Goal: Task Accomplishment & Management: Manage account settings

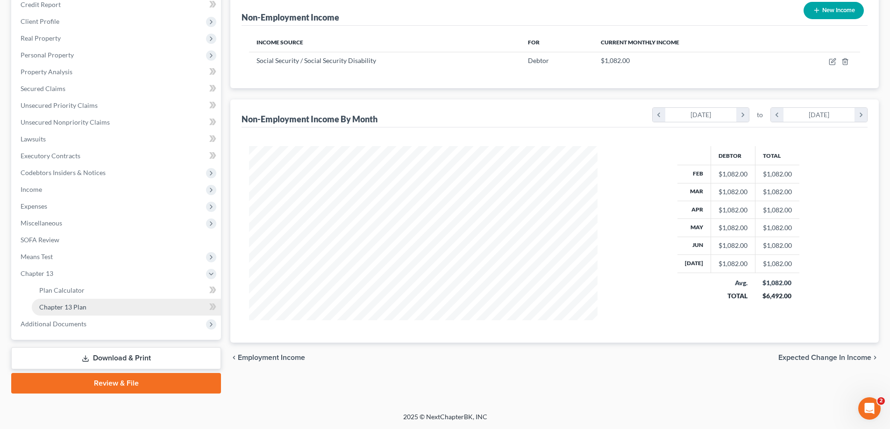
scroll to position [174, 367]
click at [68, 305] on span "Chapter 13 Plan" at bounding box center [62, 307] width 47 height 8
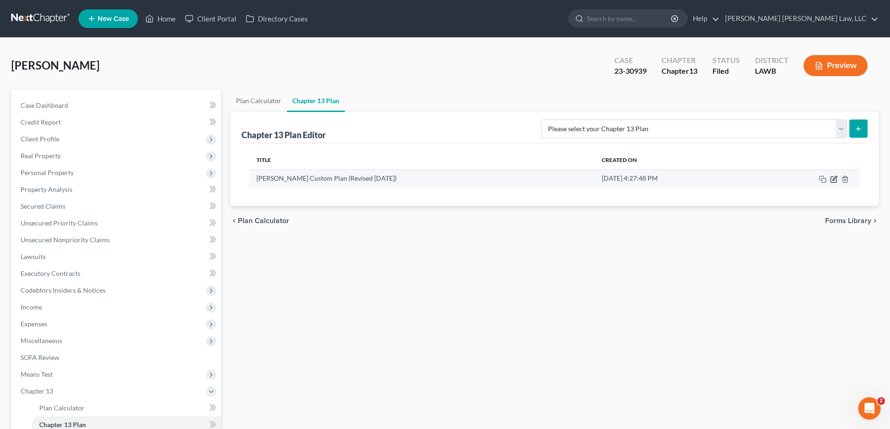
click at [832, 176] on icon "button" at bounding box center [833, 179] width 7 height 7
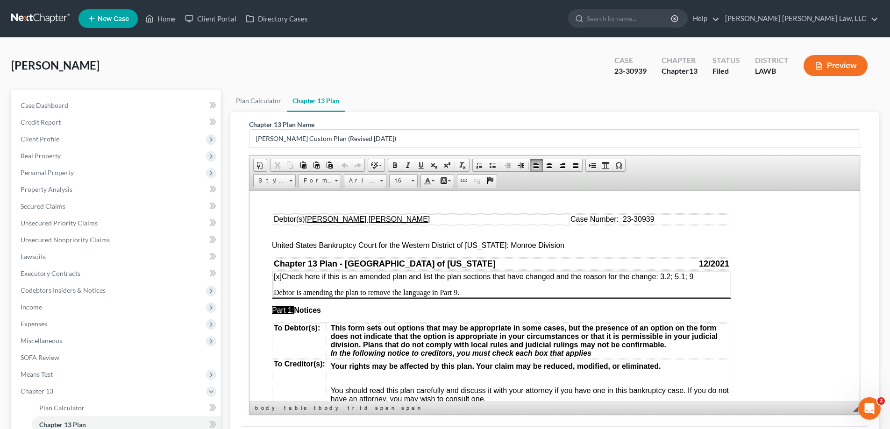
drag, startPoint x: 664, startPoint y: 276, endPoint x: 695, endPoint y: 280, distance: 32.0
click at [693, 280] on span "[x] Check here if this is an amended plan and list the plan sections that have …" at bounding box center [484, 276] width 420 height 8
drag, startPoint x: 361, startPoint y: 289, endPoint x: 469, endPoint y: 286, distance: 108.4
click at [469, 286] on td "[x] Check here if this is an amended plan and list the plan sections that have …" at bounding box center [501, 284] width 457 height 26
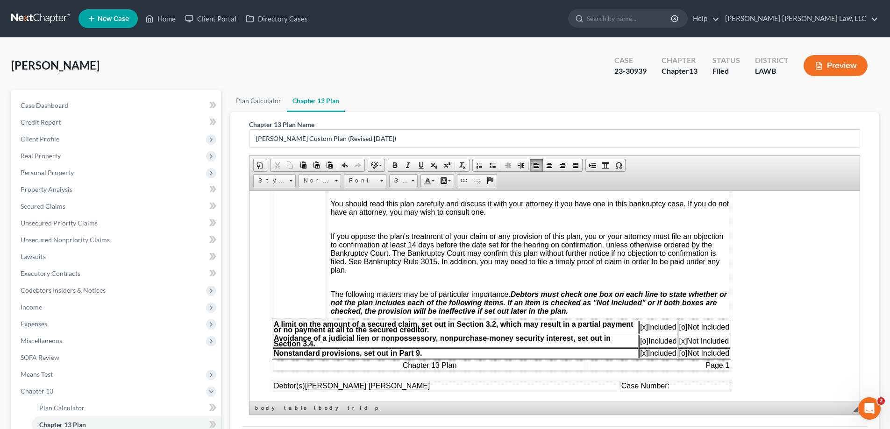
scroll to position [280, 0]
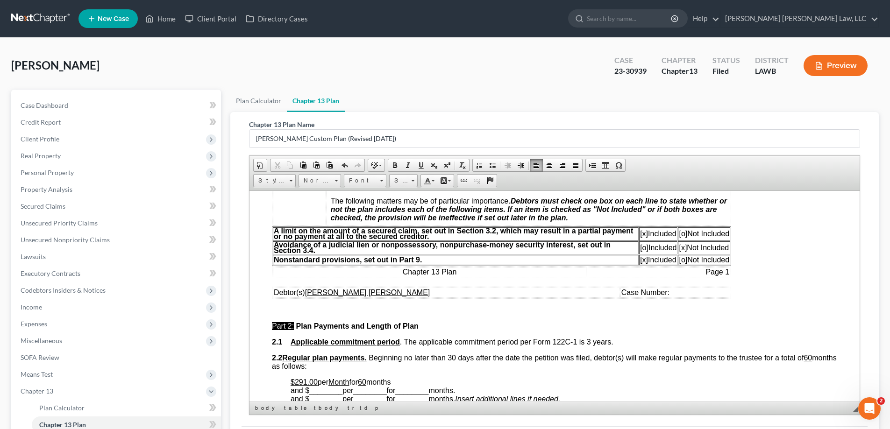
click at [641, 293] on span "Case Number:" at bounding box center [645, 292] width 48 height 8
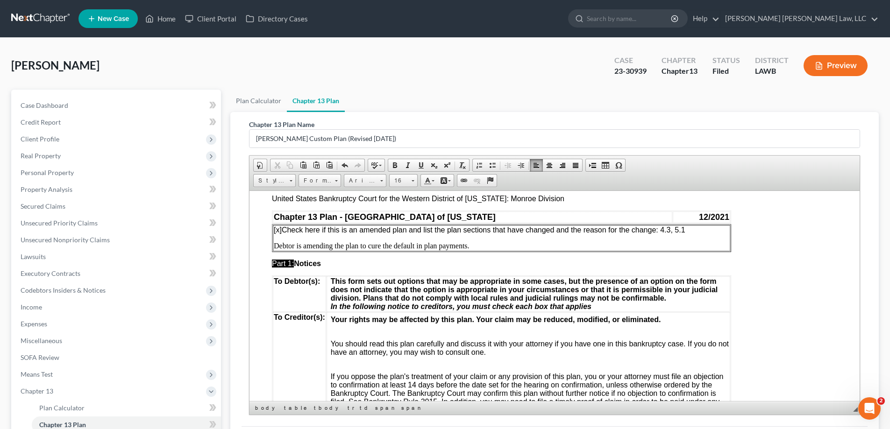
scroll to position [0, 0]
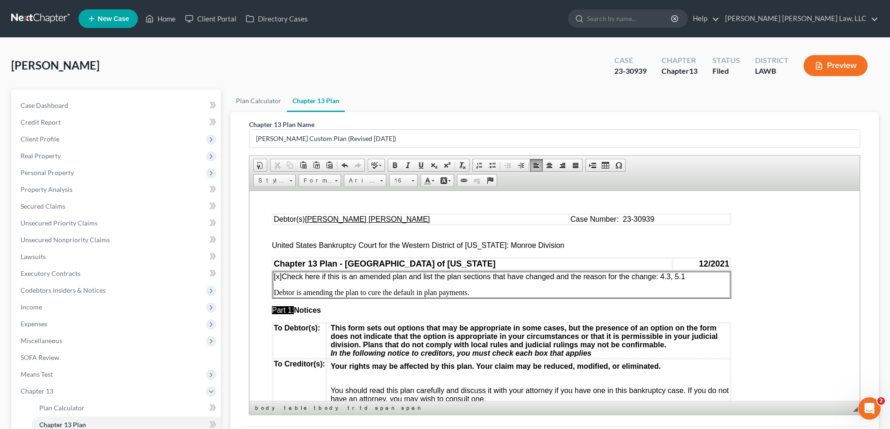
click at [662, 276] on span "[x] Check here if this is an amended plan and list the plan sections that have …" at bounding box center [480, 276] width 412 height 8
click at [472, 311] on p "Part 1: Notices" at bounding box center [554, 310] width 565 height 8
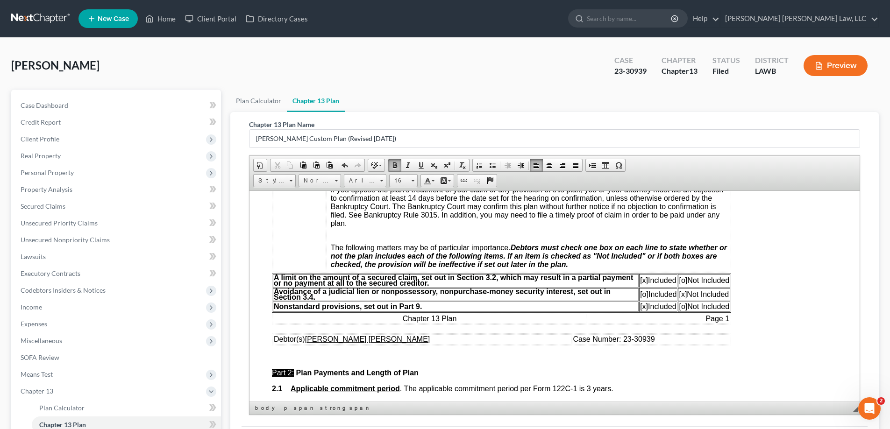
scroll to position [374, 0]
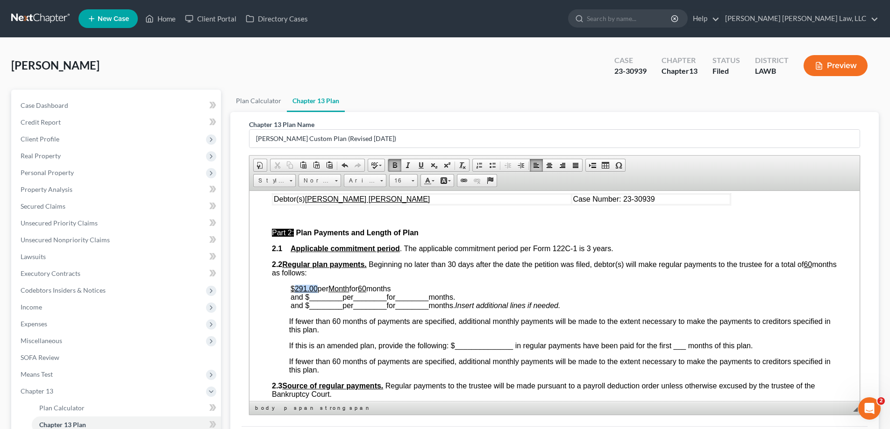
drag, startPoint x: 293, startPoint y: 290, endPoint x: 317, endPoint y: 289, distance: 23.8
click at [317, 289] on p "$291.00 per Month for 60 months and $ ________ per ________ for ________ months…" at bounding box center [564, 297] width 547 height 25
click at [326, 289] on span "per" at bounding box center [329, 289] width 11 height 8
drag, startPoint x: 423, startPoint y: 289, endPoint x: 466, endPoint y: 289, distance: 43.0
click at [466, 289] on p "$6,402.00 has been paid in for the first per Month for 60 months and $ ________…" at bounding box center [564, 297] width 547 height 25
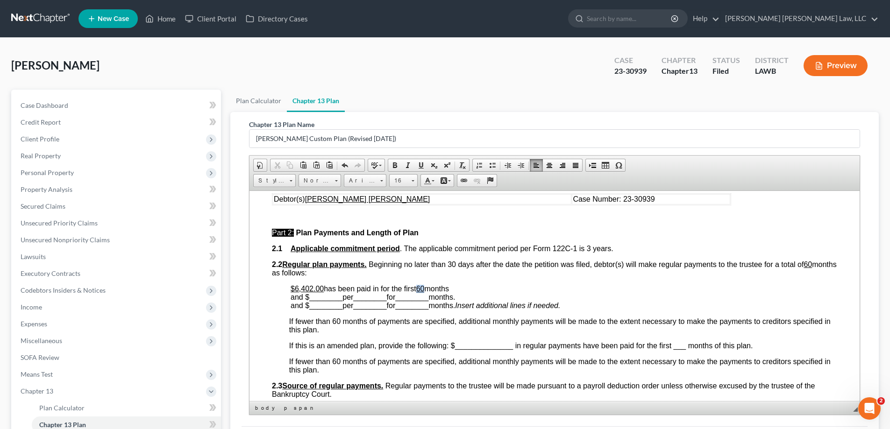
drag, startPoint x: 420, startPoint y: 288, endPoint x: 428, endPoint y: 289, distance: 8.0
click at [428, 289] on p "$6,402.00 has been paid in for the first 60 months and $ ________ per ________ …" at bounding box center [564, 297] width 547 height 25
click at [469, 288] on p "$6,402.00 has been paid in for the first 25 months and $ ________ per ________ …" at bounding box center [564, 297] width 547 height 25
drag, startPoint x: 310, startPoint y: 299, endPoint x: 341, endPoint y: 300, distance: 30.4
click at [341, 300] on span "________" at bounding box center [325, 297] width 33 height 8
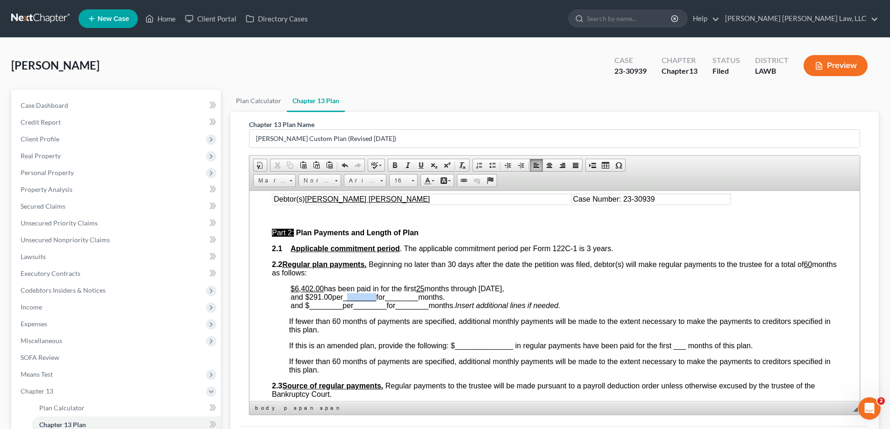
drag, startPoint x: 350, startPoint y: 296, endPoint x: 378, endPoint y: 301, distance: 29.4
click at [378, 301] on p "$6,402.00 has been paid in for the first 25 months through [DATE], and $ 291.00…" at bounding box center [564, 297] width 547 height 25
drag, startPoint x: 347, startPoint y: 297, endPoint x: 379, endPoint y: 301, distance: 32.9
click at [379, 301] on p "$6,402.00 has been paid in for the first 25 months through [DATE], and $ 291.00…" at bounding box center [564, 297] width 547 height 25
drag, startPoint x: 382, startPoint y: 294, endPoint x: 414, endPoint y: 296, distance: 31.4
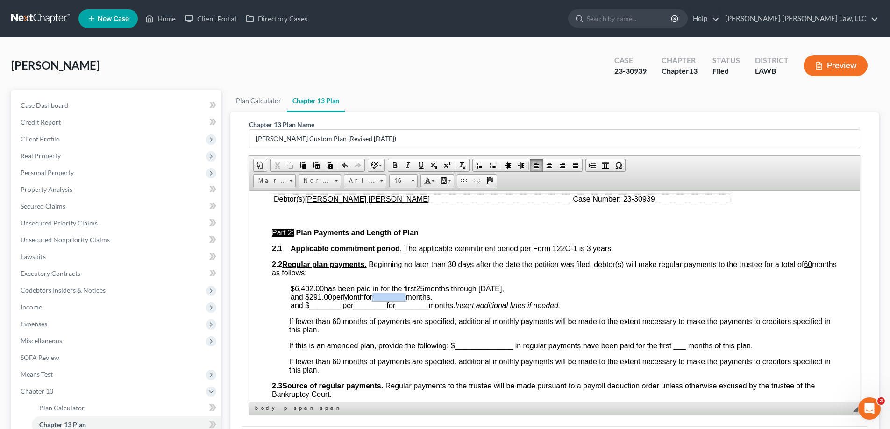
click at [414, 296] on span "months through [DATE], and $ 291.00 per Month for ________ months." at bounding box center [398, 293] width 214 height 16
click at [416, 297] on span "months through [DATE], and $ 291.00 per Month for 35 months." at bounding box center [398, 293] width 214 height 16
drag, startPoint x: 305, startPoint y: 293, endPoint x: 333, endPoint y: 298, distance: 28.5
click at [333, 298] on span "months through [DATE], and $ 291.00 per Month for 35 months beginning [DATE]." at bounding box center [398, 293] width 214 height 16
click at [333, 305] on span "________" at bounding box center [325, 305] width 33 height 8
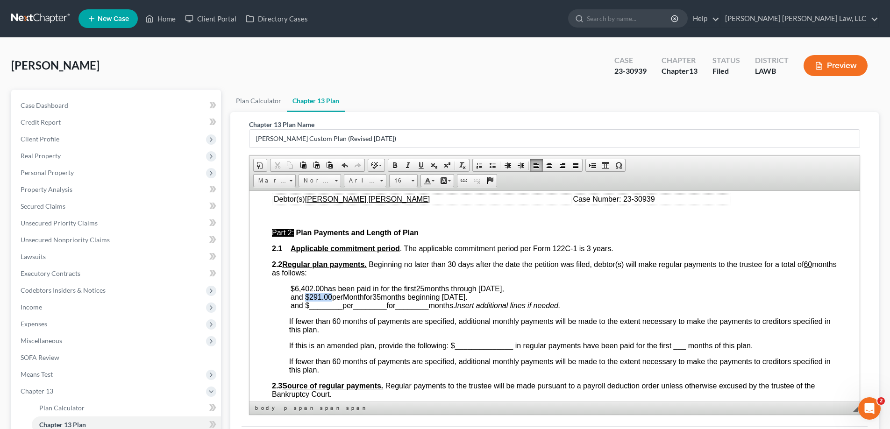
drag, startPoint x: 314, startPoint y: 298, endPoint x: 332, endPoint y: 298, distance: 17.3
click at [332, 298] on span "months through [DATE], and $ 291.00 per Month for 35 months beginning [DATE]." at bounding box center [398, 293] width 214 height 16
click at [420, 163] on span at bounding box center [420, 165] width 7 height 7
drag, startPoint x: 348, startPoint y: 297, endPoint x: 368, endPoint y: 297, distance: 19.6
click at [368, 297] on span "months through [DATE], and $ 291.00 per Month for 35 months beginning [DATE]." at bounding box center [398, 293] width 214 height 16
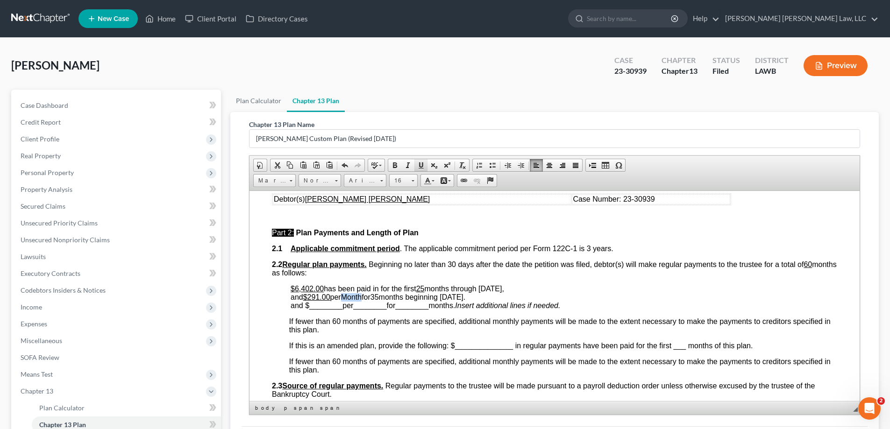
click at [421, 167] on span at bounding box center [420, 165] width 7 height 7
drag, startPoint x: 380, startPoint y: 297, endPoint x: 388, endPoint y: 297, distance: 7.9
click at [379, 297] on span "35" at bounding box center [375, 297] width 8 height 8
click at [421, 163] on span at bounding box center [420, 165] width 7 height 7
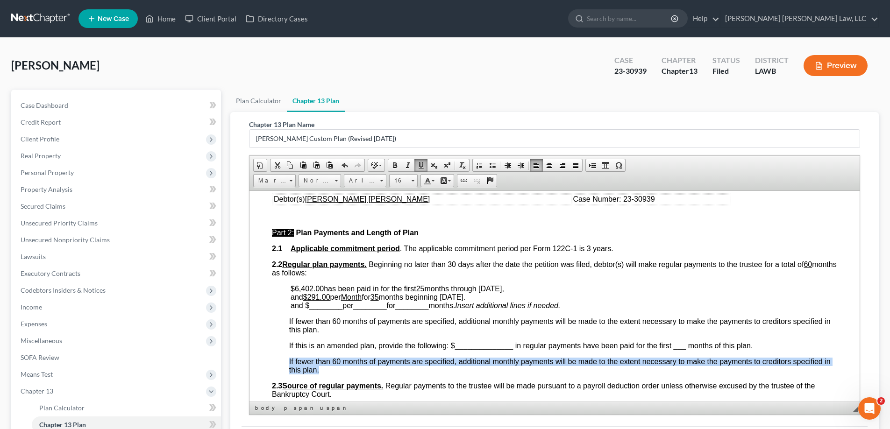
drag, startPoint x: 288, startPoint y: 360, endPoint x: 366, endPoint y: 370, distance: 78.6
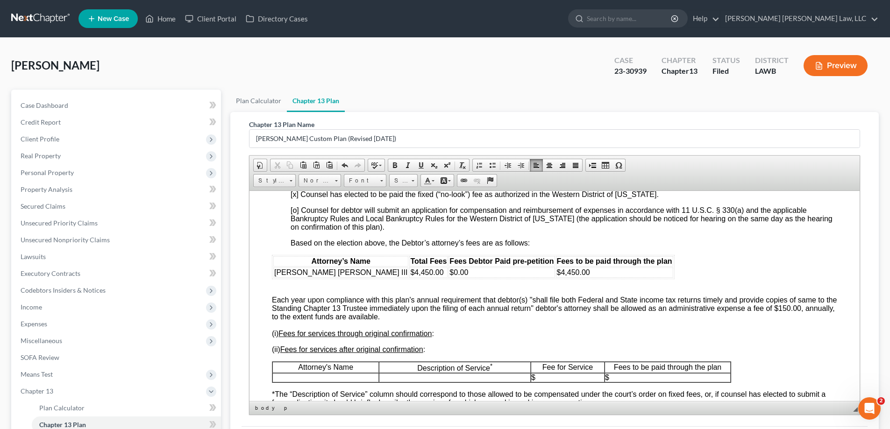
scroll to position [1682, 0]
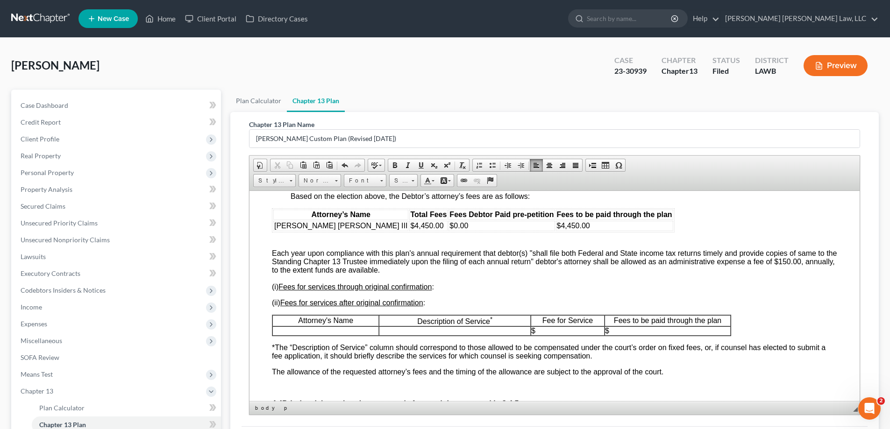
click at [321, 335] on p at bounding box center [326, 331] width 106 height 8
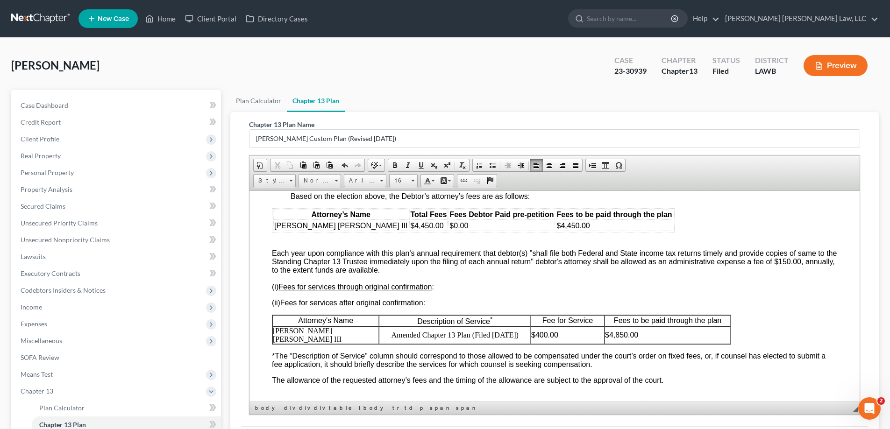
scroll to position [1776, 0]
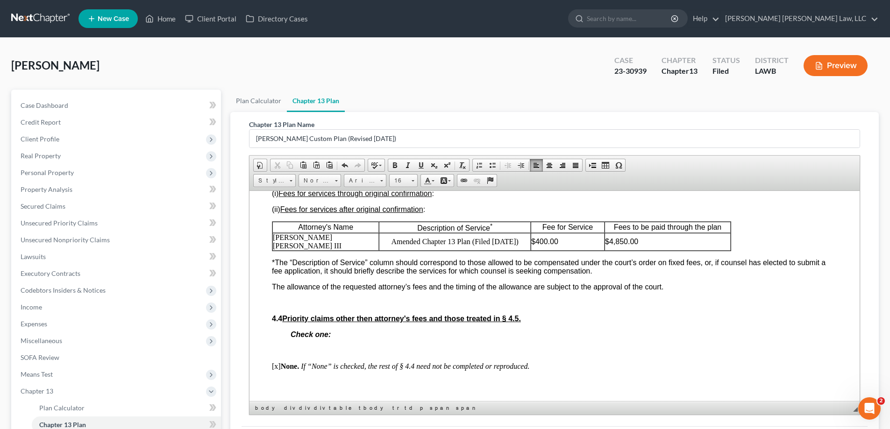
click at [618, 316] on div "Attorney’s Name Total Fees Fees Debtor Paid pre-petition Fees to be paid throug…" at bounding box center [554, 274] width 565 height 320
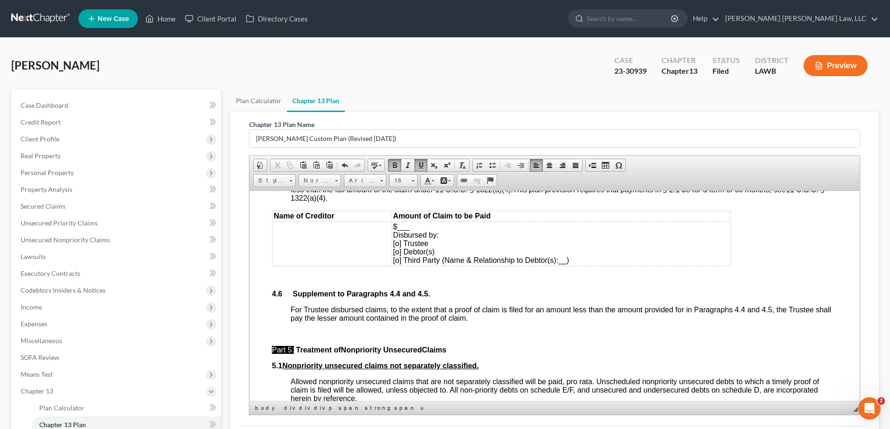
scroll to position [2196, 0]
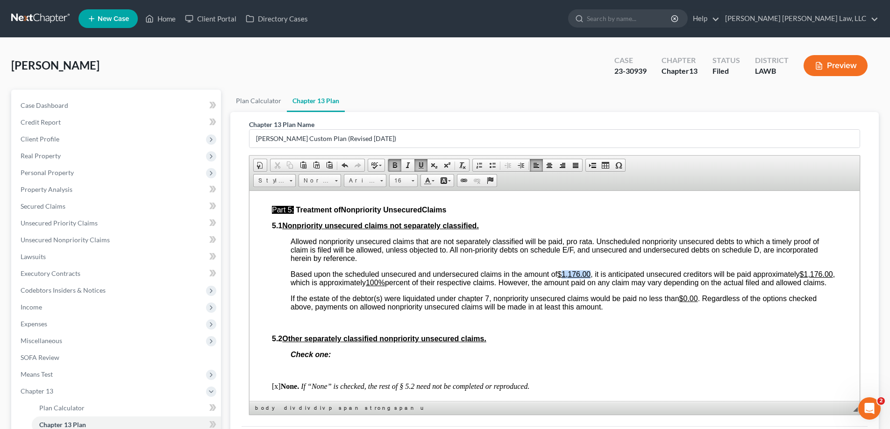
drag, startPoint x: 565, startPoint y: 283, endPoint x: 593, endPoint y: 281, distance: 27.2
click at [593, 281] on span "Based upon the scheduled unsecured and undersecured claims in the amount of $1,…" at bounding box center [563, 278] width 544 height 16
drag, startPoint x: 360, startPoint y: 289, endPoint x: 386, endPoint y: 292, distance: 26.3
click at [800, 278] on u "$1,176.00" at bounding box center [816, 274] width 33 height 8
click at [377, 286] on u "100%" at bounding box center [375, 282] width 19 height 8
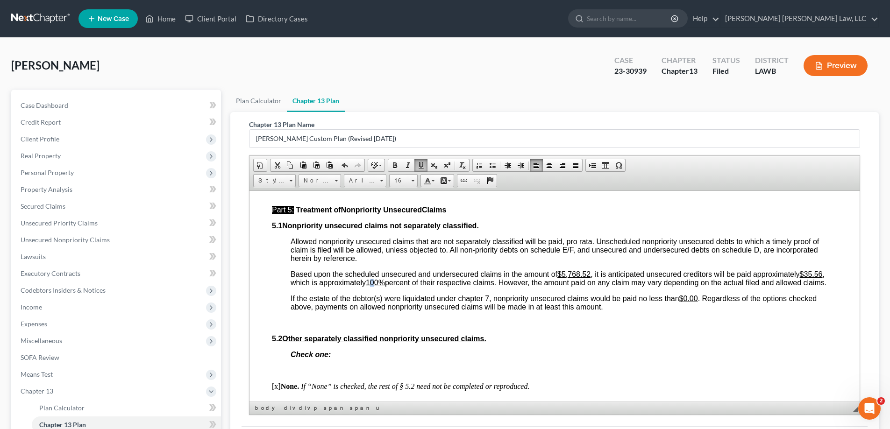
click at [371, 286] on u "100%" at bounding box center [375, 282] width 19 height 8
drag, startPoint x: 369, startPoint y: 292, endPoint x: 379, endPoint y: 292, distance: 10.3
click at [379, 286] on u "100%" at bounding box center [375, 282] width 19 height 8
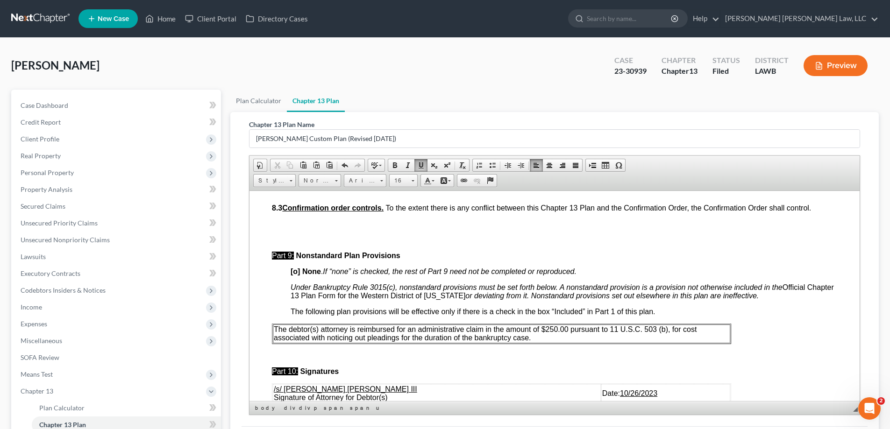
scroll to position [2897, 0]
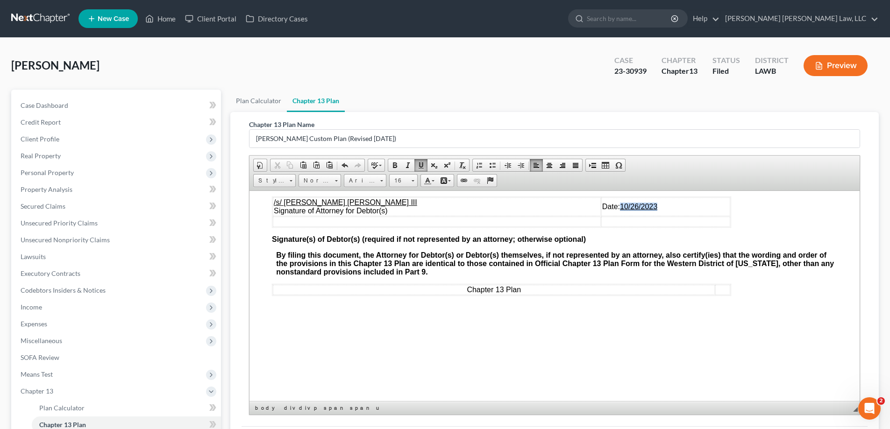
drag, startPoint x: 598, startPoint y: 221, endPoint x: 638, endPoint y: 224, distance: 40.8
click at [638, 216] on td "Date: [DATE]" at bounding box center [665, 206] width 129 height 19
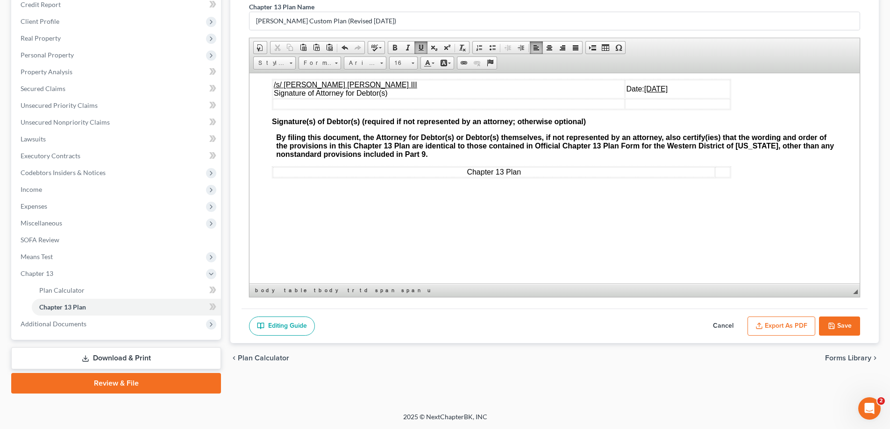
click at [848, 329] on button "Save" at bounding box center [839, 327] width 41 height 20
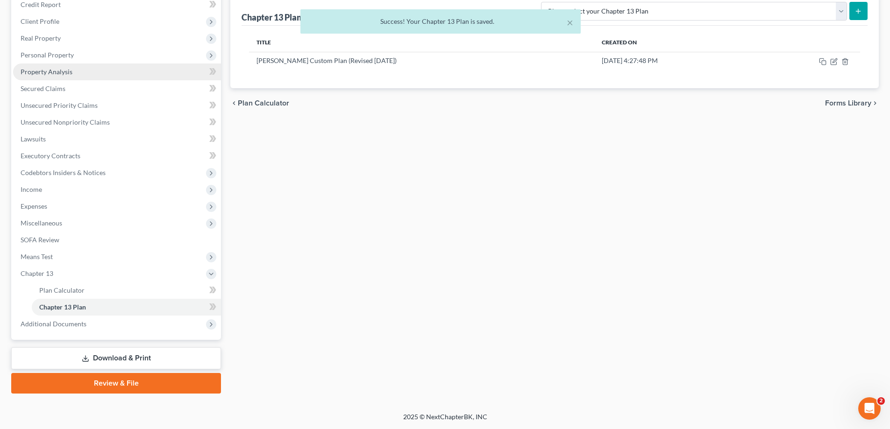
click at [61, 74] on span "Property Analysis" at bounding box center [47, 72] width 52 height 8
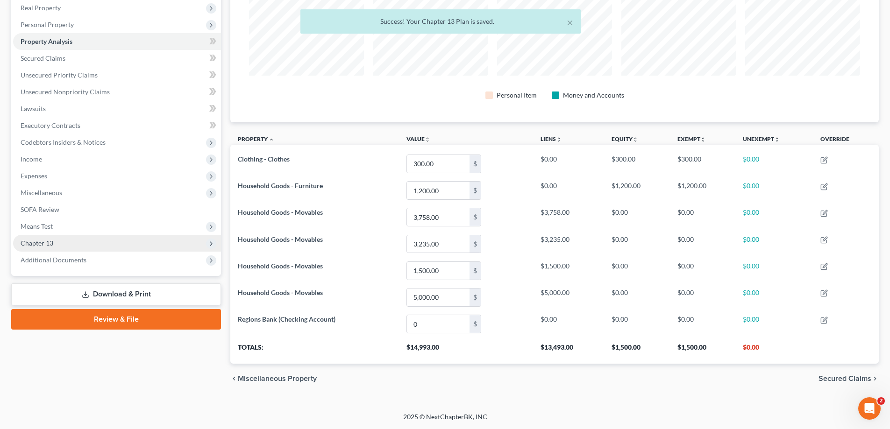
click at [58, 243] on span "Chapter 13" at bounding box center [117, 243] width 208 height 17
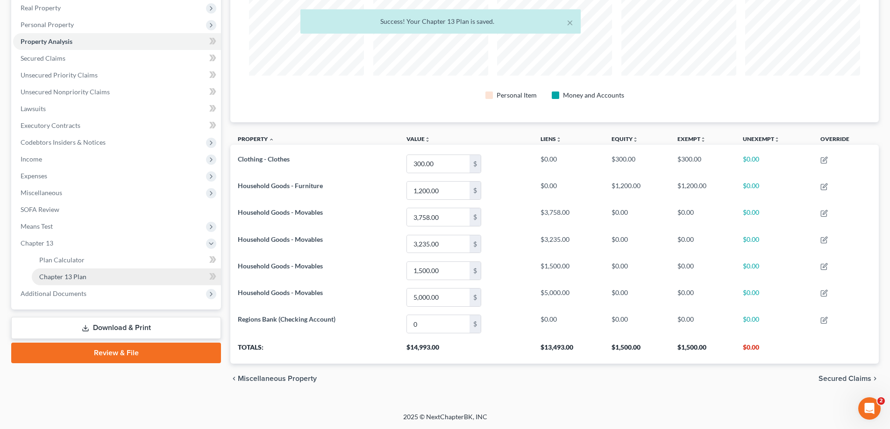
click at [73, 276] on span "Chapter 13 Plan" at bounding box center [62, 277] width 47 height 8
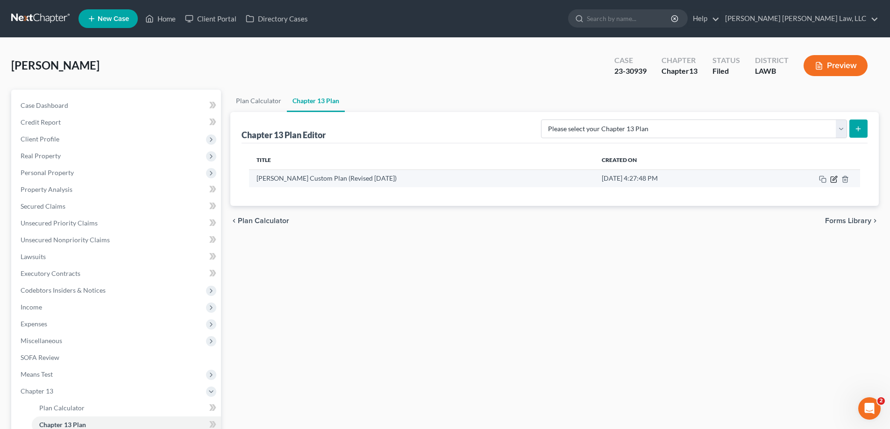
click at [833, 180] on icon "button" at bounding box center [835, 178] width 4 height 4
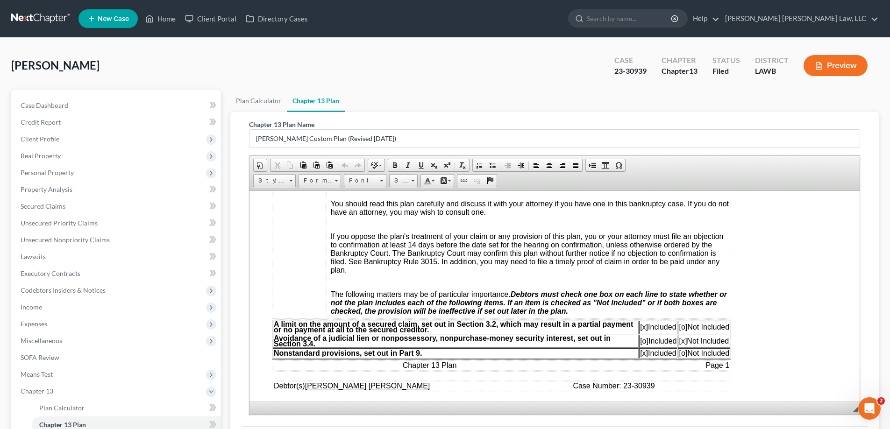
scroll to position [118, 0]
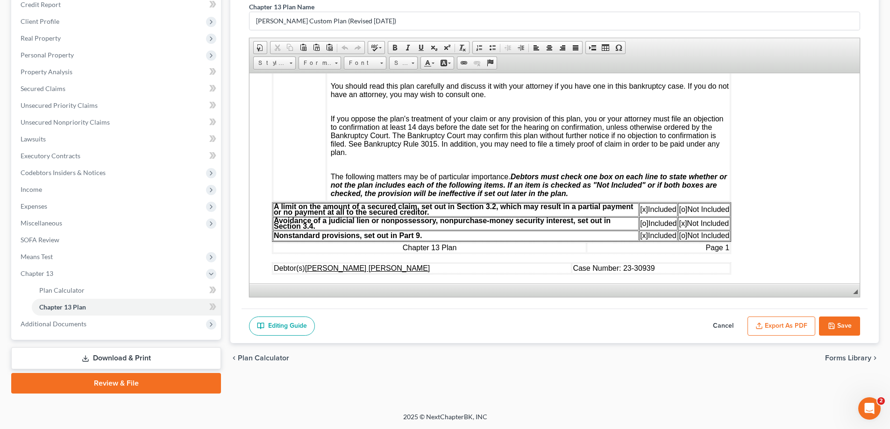
click at [762, 327] on icon "button" at bounding box center [759, 325] width 7 height 7
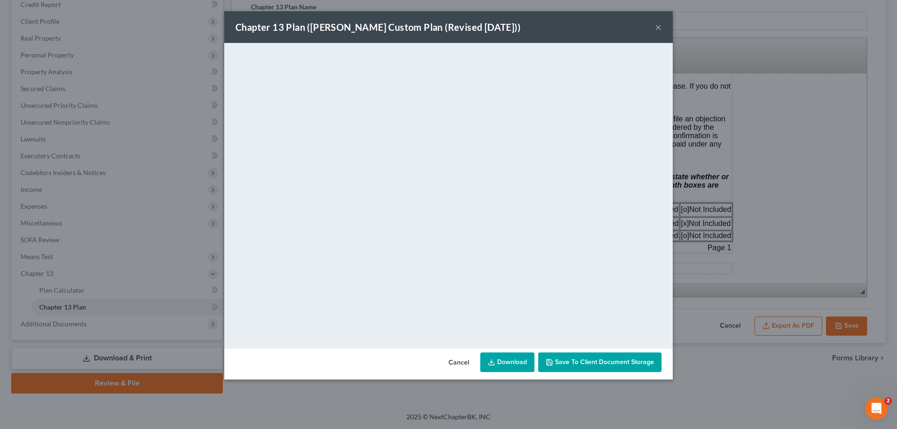
click at [659, 29] on button "×" at bounding box center [658, 26] width 7 height 11
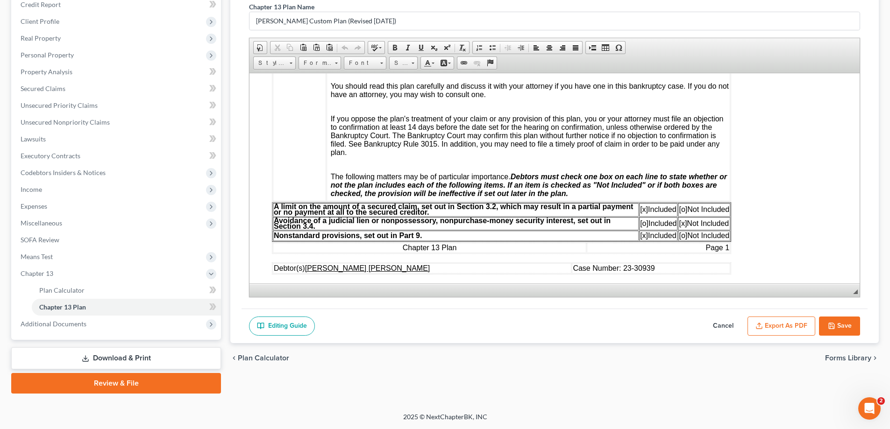
click at [839, 320] on button "Save" at bounding box center [839, 327] width 41 height 20
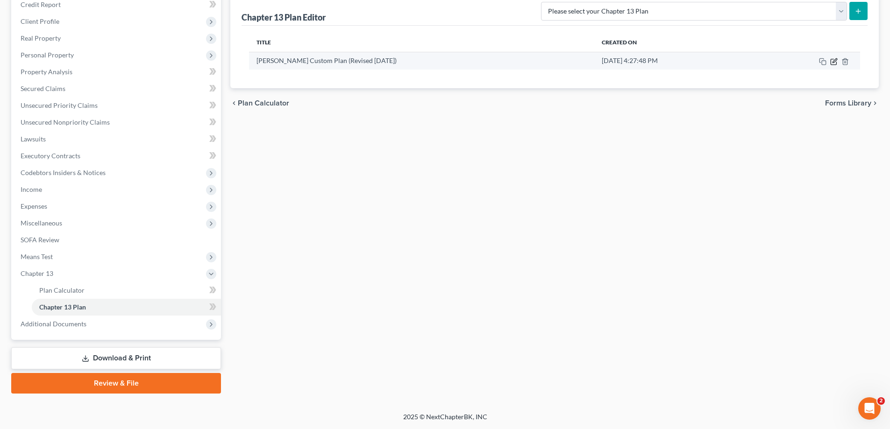
click at [832, 62] on icon "button" at bounding box center [833, 61] width 7 height 7
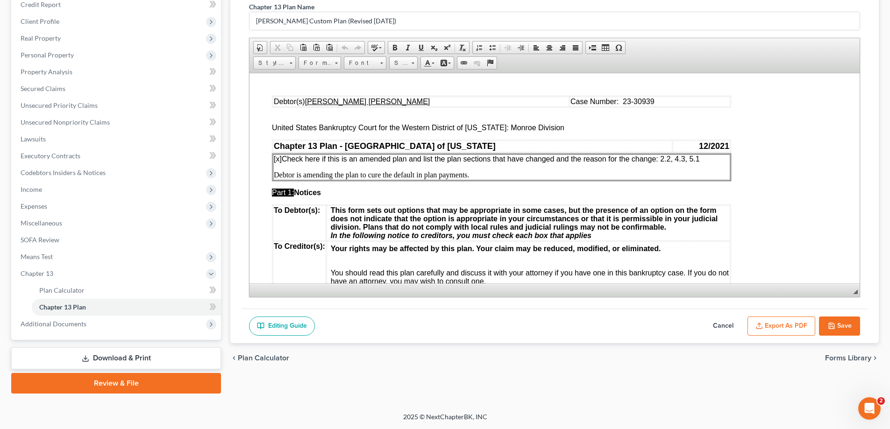
scroll to position [0, 0]
click at [794, 322] on button "Export as PDF" at bounding box center [782, 327] width 68 height 20
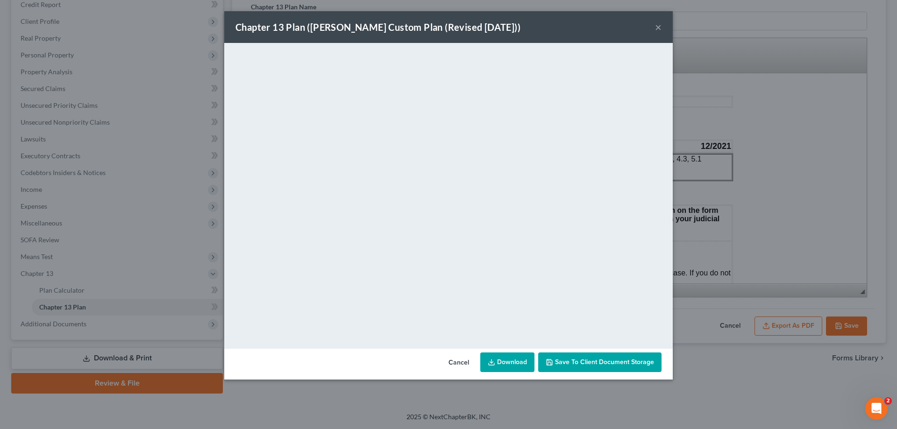
click at [657, 21] on button "×" at bounding box center [658, 26] width 7 height 11
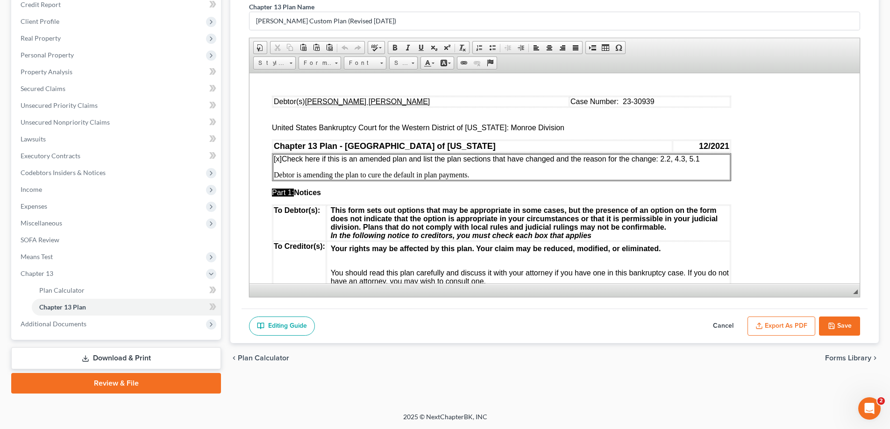
click at [851, 325] on button "Save" at bounding box center [839, 327] width 41 height 20
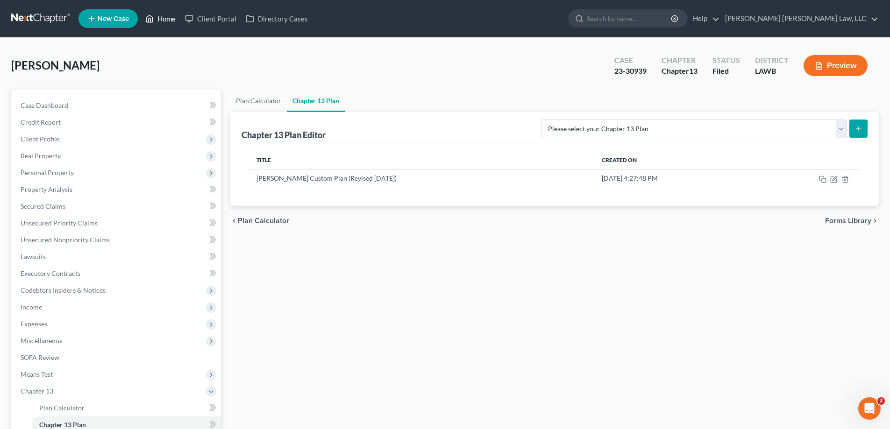
click at [168, 20] on link "Home" at bounding box center [161, 18] width 40 height 17
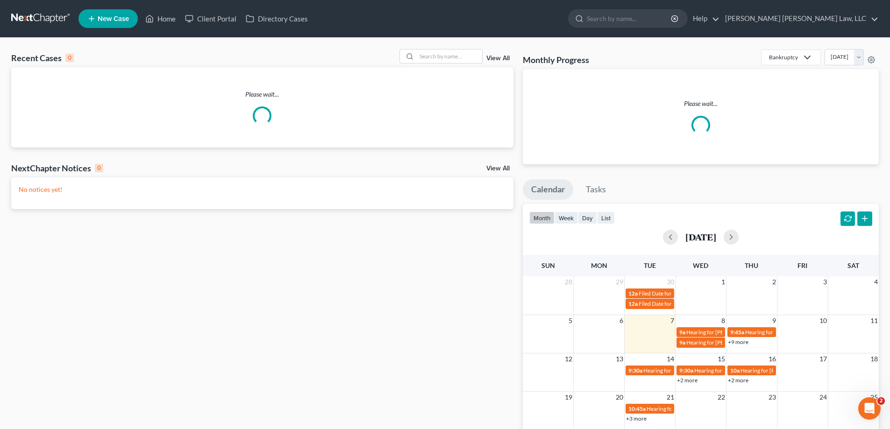
click at [437, 65] on div "Recent Cases 0 View All" at bounding box center [262, 58] width 502 height 18
click at [434, 60] on input "search" at bounding box center [449, 57] width 65 height 14
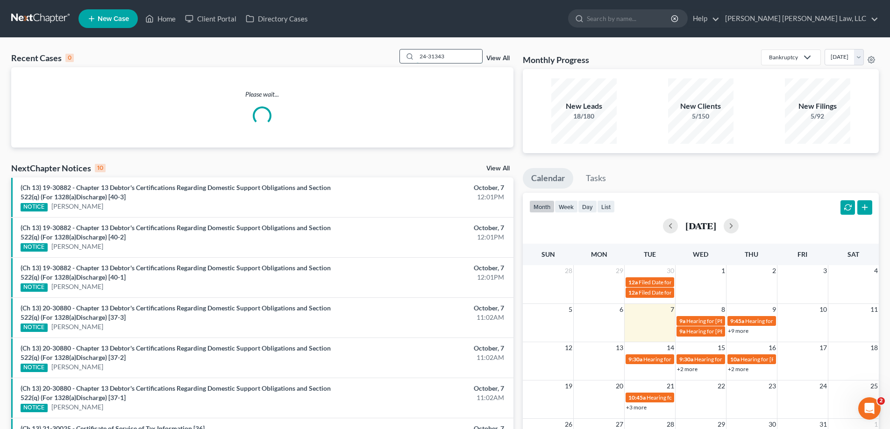
type input "24-31343"
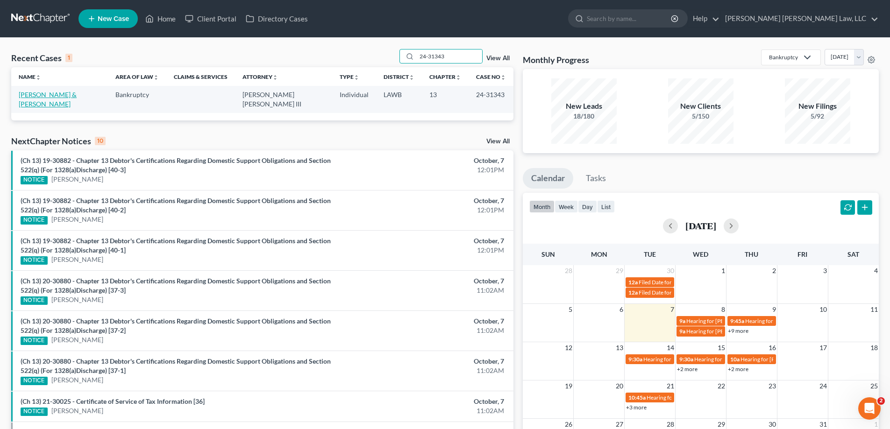
click at [59, 96] on link "[PERSON_NAME] & [PERSON_NAME]" at bounding box center [48, 99] width 58 height 17
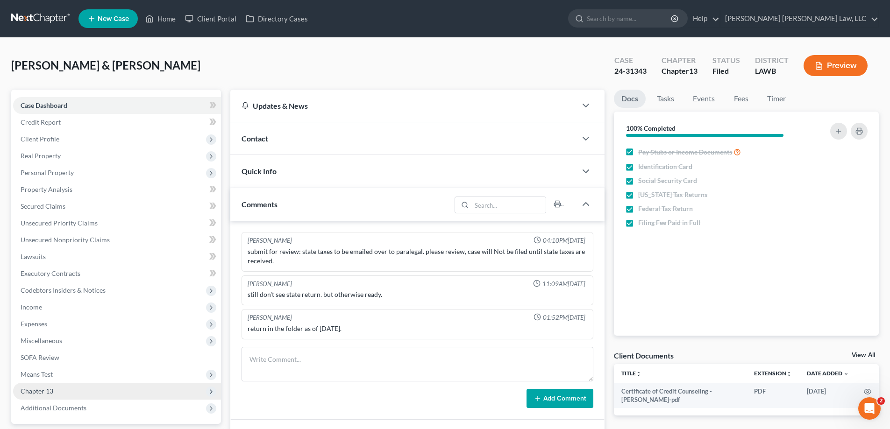
scroll to position [125, 0]
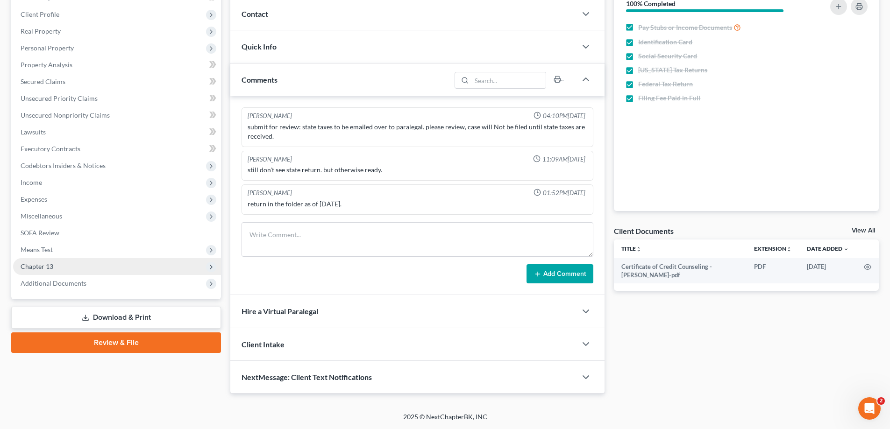
click at [63, 269] on span "Chapter 13" at bounding box center [117, 266] width 208 height 17
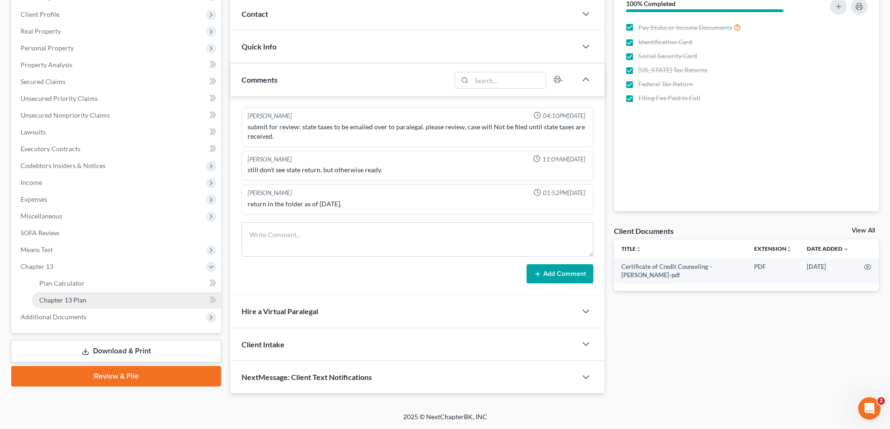
click at [78, 300] on span "Chapter 13 Plan" at bounding box center [62, 300] width 47 height 8
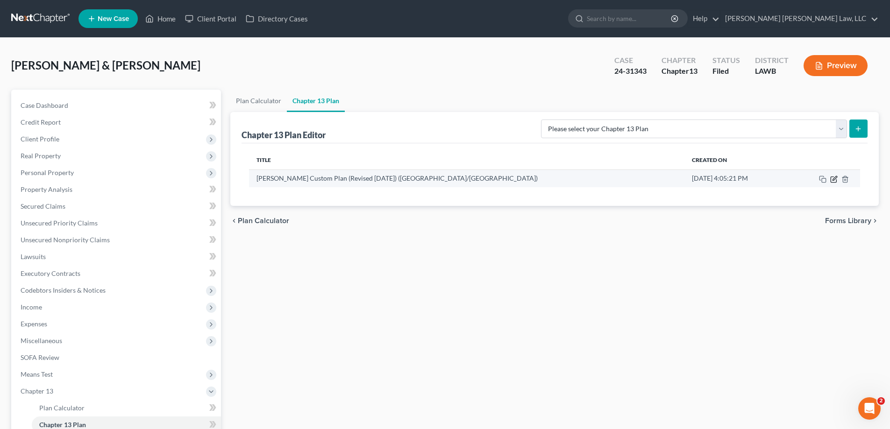
click at [832, 182] on icon "button" at bounding box center [833, 179] width 7 height 7
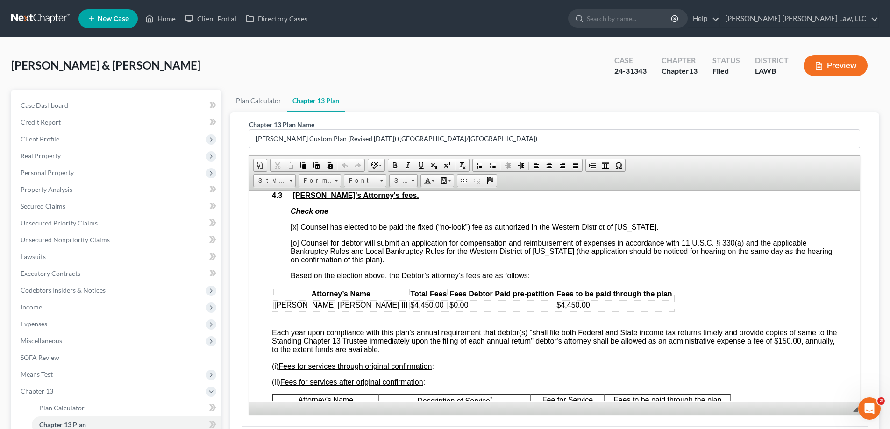
scroll to position [2243, 0]
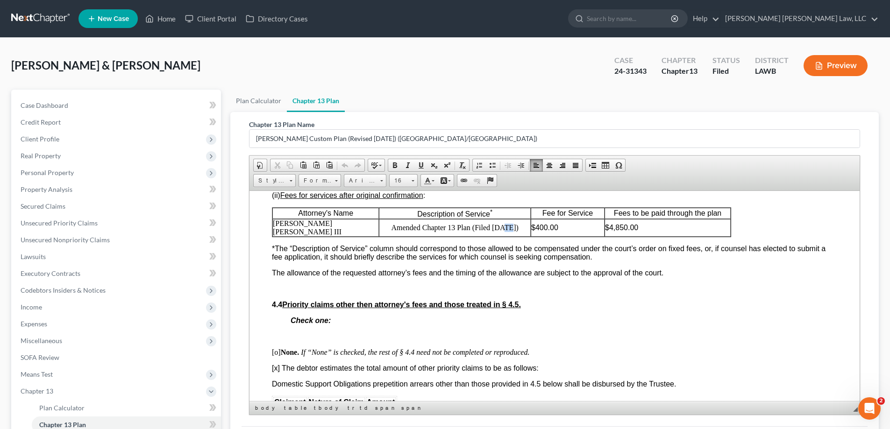
click at [500, 232] on p "Amended Chapter 13 Plan (Filed [DATE])" at bounding box center [454, 227] width 151 height 8
click at [507, 258] on div "Attorney’s Name Total Fees Fees Debtor Paid pre-petition Fees to be paid throug…" at bounding box center [554, 315] width 565 height 431
click at [499, 232] on p "Amended Chapter 13 Plan (Filed [DATE])" at bounding box center [454, 227] width 151 height 8
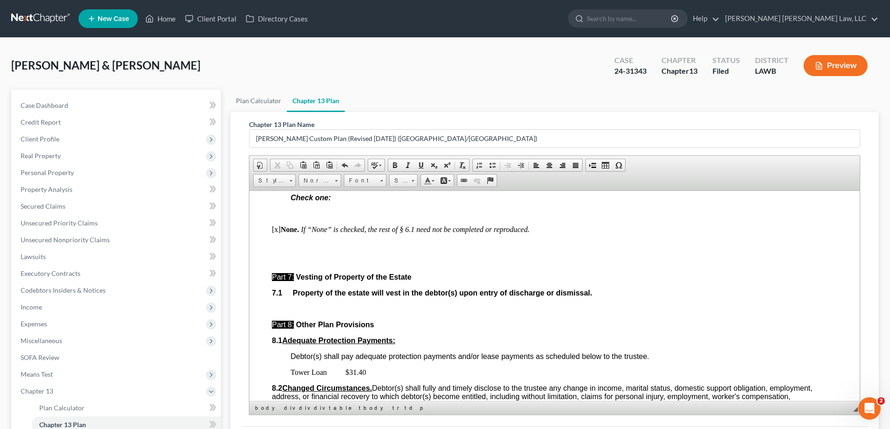
scroll to position [3364, 0]
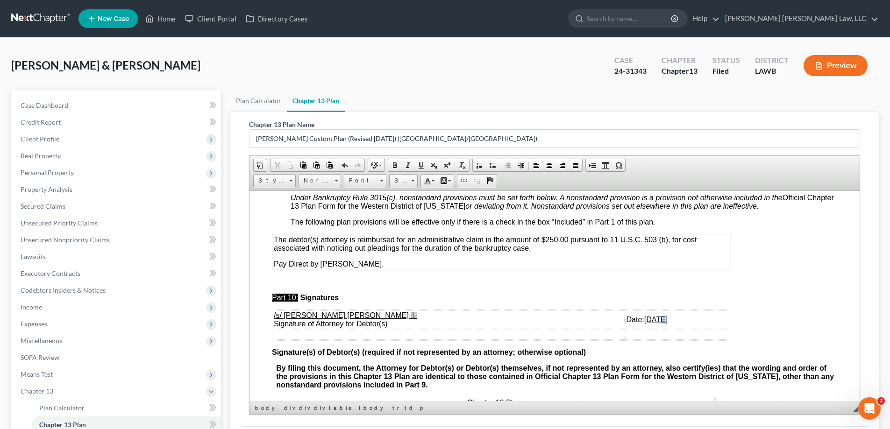
click at [625, 329] on td "Date: [DATE]" at bounding box center [677, 319] width 105 height 19
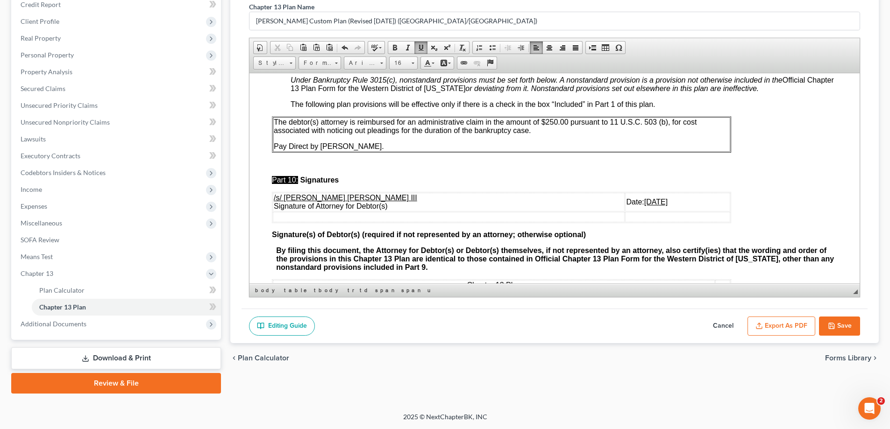
click at [849, 324] on button "Save" at bounding box center [839, 327] width 41 height 20
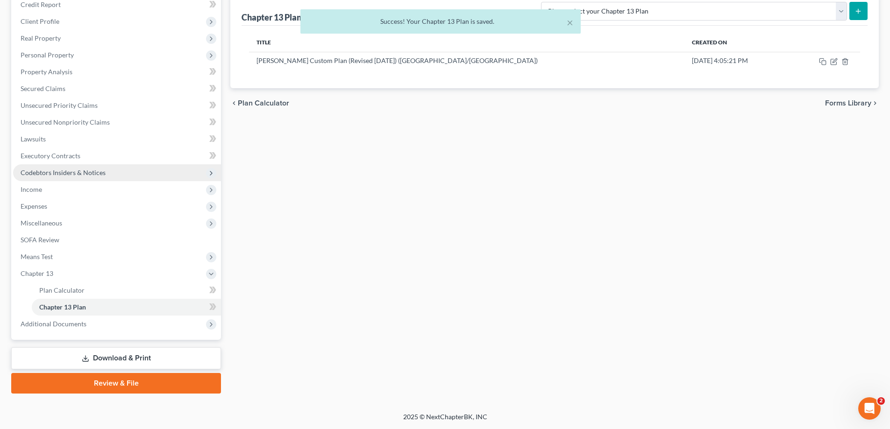
scroll to position [0, 0]
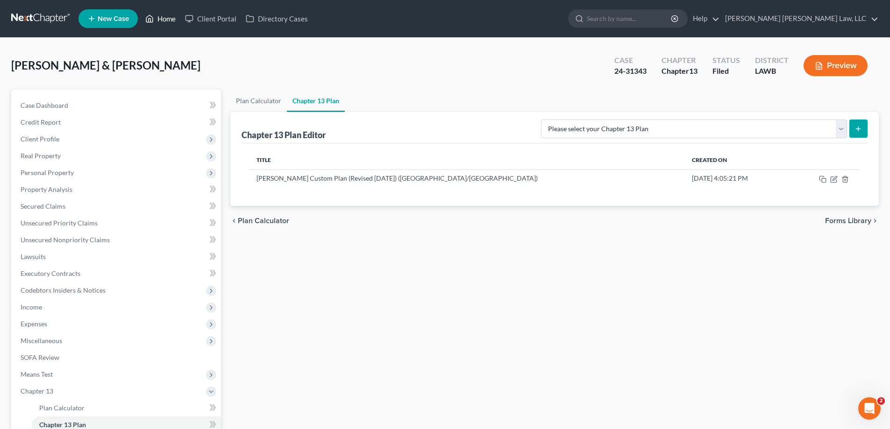
click at [145, 15] on link "Home" at bounding box center [161, 18] width 40 height 17
click at [169, 18] on link "Home" at bounding box center [161, 18] width 40 height 17
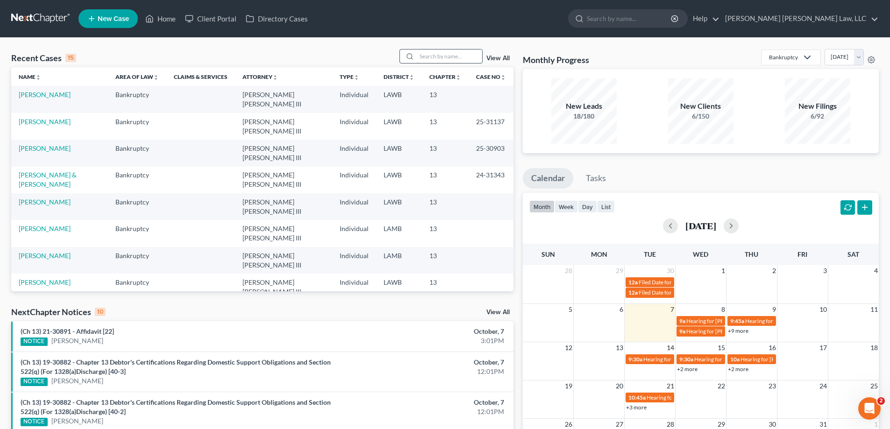
click at [429, 61] on input "search" at bounding box center [449, 57] width 65 height 14
type input "25-30111"
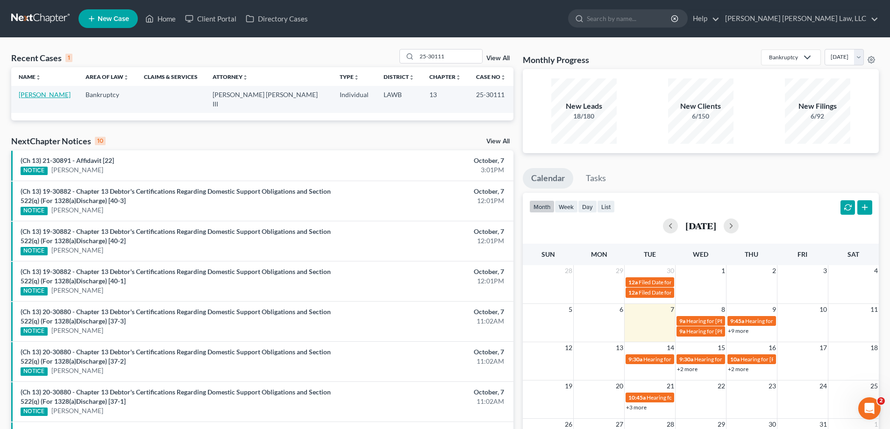
click at [53, 94] on link "[PERSON_NAME]" at bounding box center [45, 95] width 52 height 8
